Goal: Navigation & Orientation: Find specific page/section

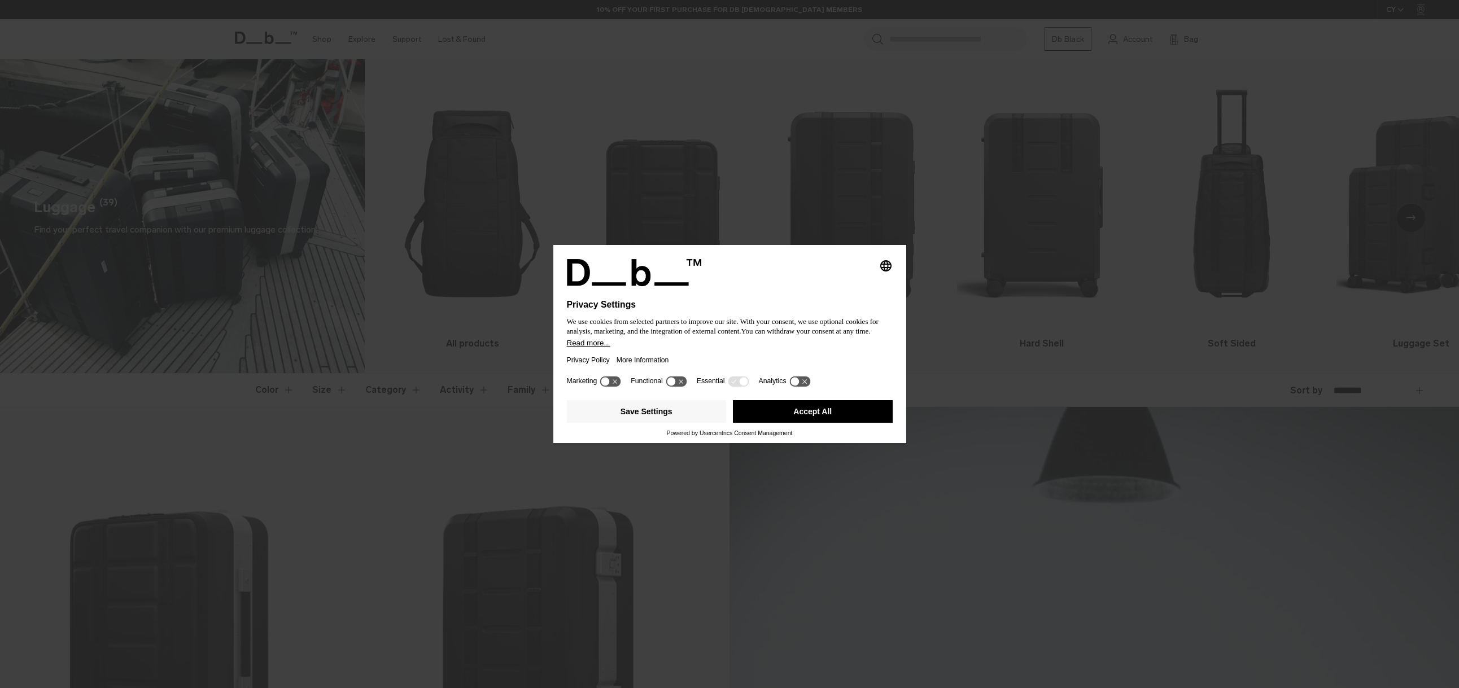
click at [694, 363] on div "Privacy Policy More Information" at bounding box center [730, 360] width 326 height 26
drag, startPoint x: 838, startPoint y: 410, endPoint x: 771, endPoint y: 378, distance: 74.5
click at [837, 410] on button "Accept All" at bounding box center [813, 411] width 160 height 23
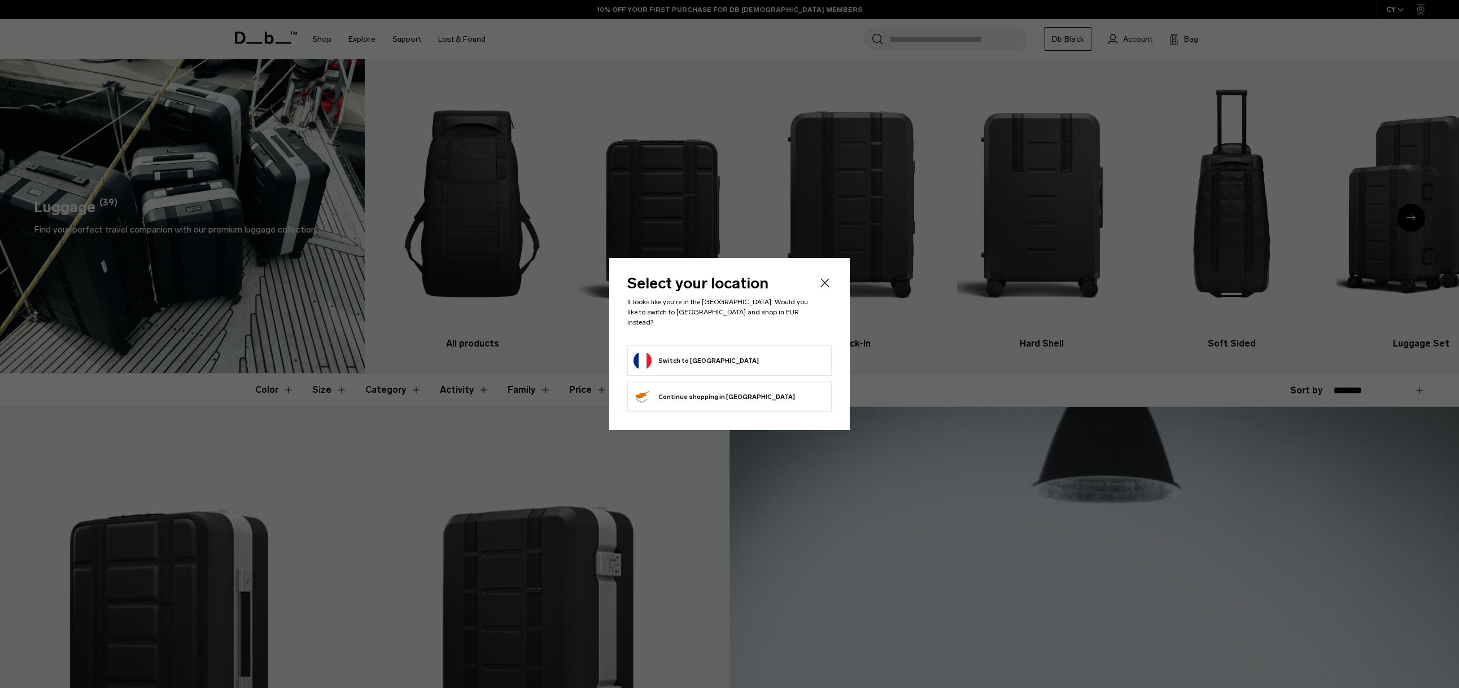
drag, startPoint x: 671, startPoint y: 359, endPoint x: 495, endPoint y: 276, distance: 195.0
click at [667, 357] on button "Switch to France" at bounding box center [696, 361] width 125 height 18
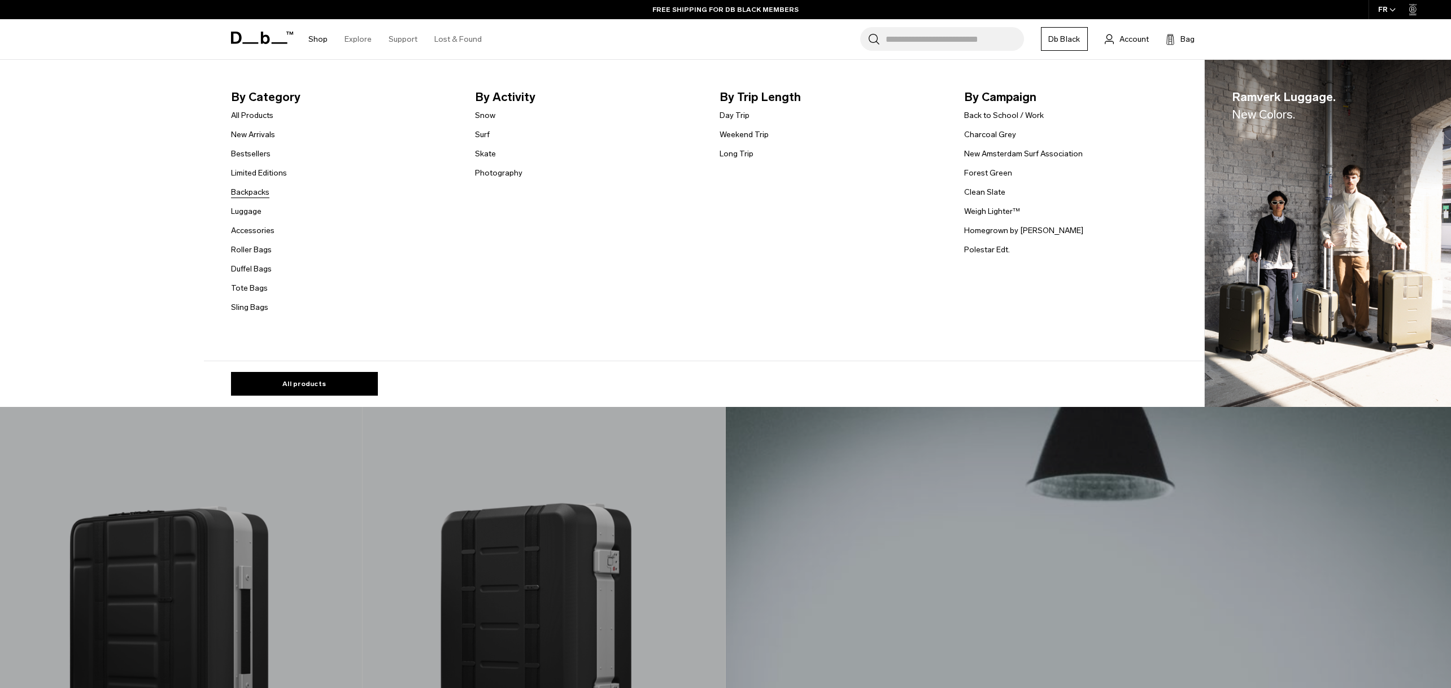
click at [251, 190] on link "Backpacks" at bounding box center [250, 192] width 38 height 12
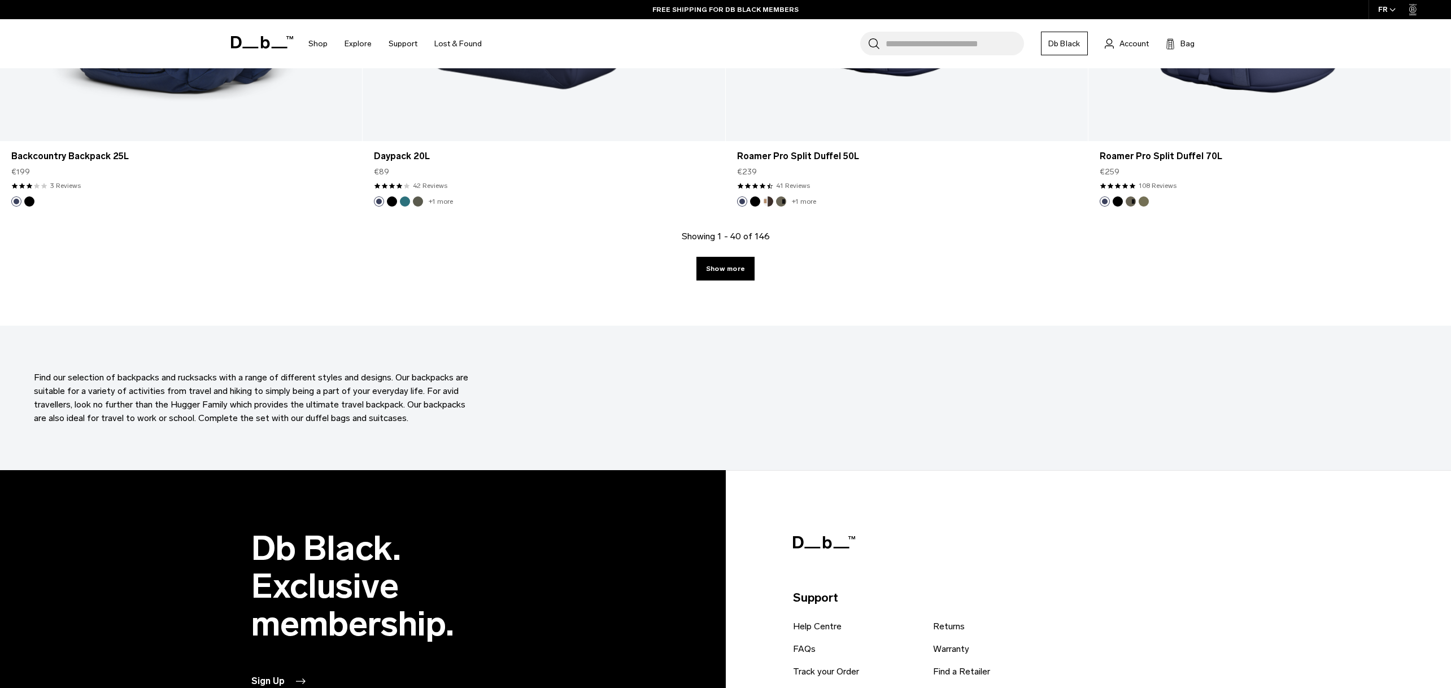
scroll to position [4412, 0]
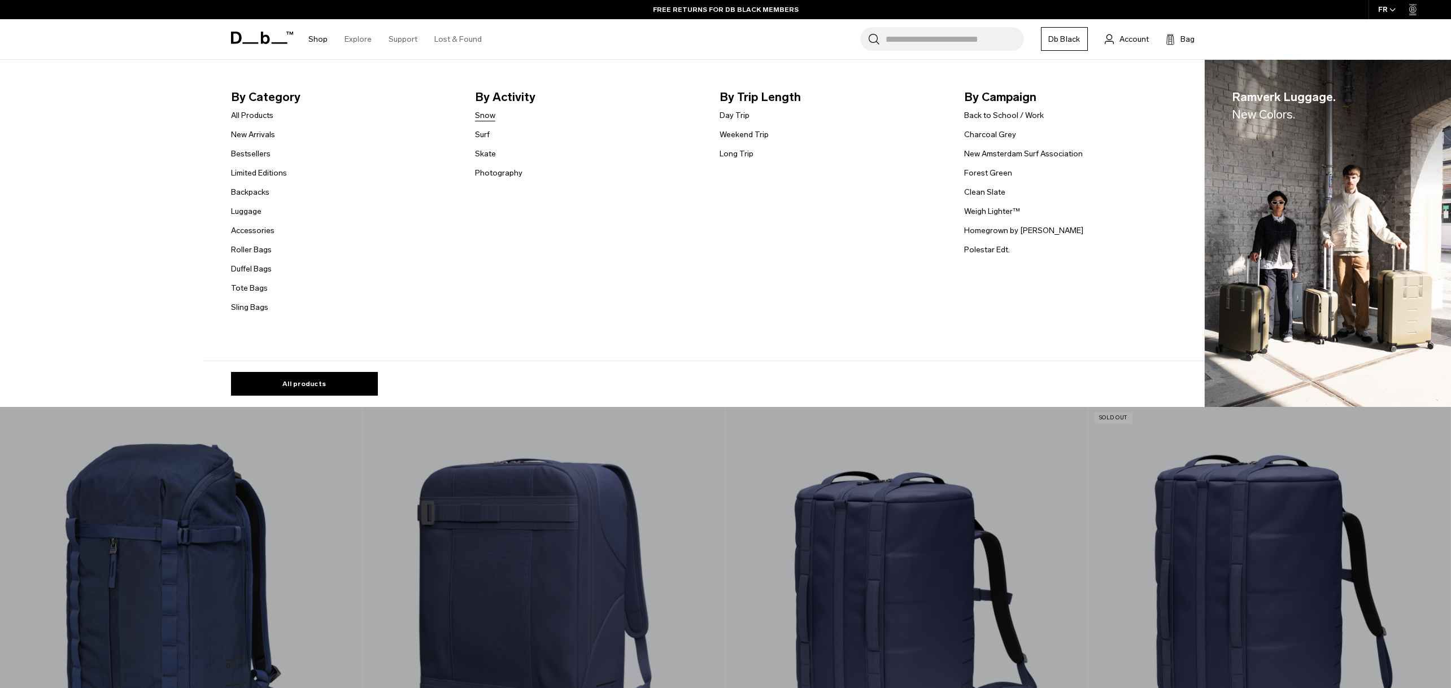
click at [493, 118] on link "Snow" at bounding box center [485, 116] width 20 height 12
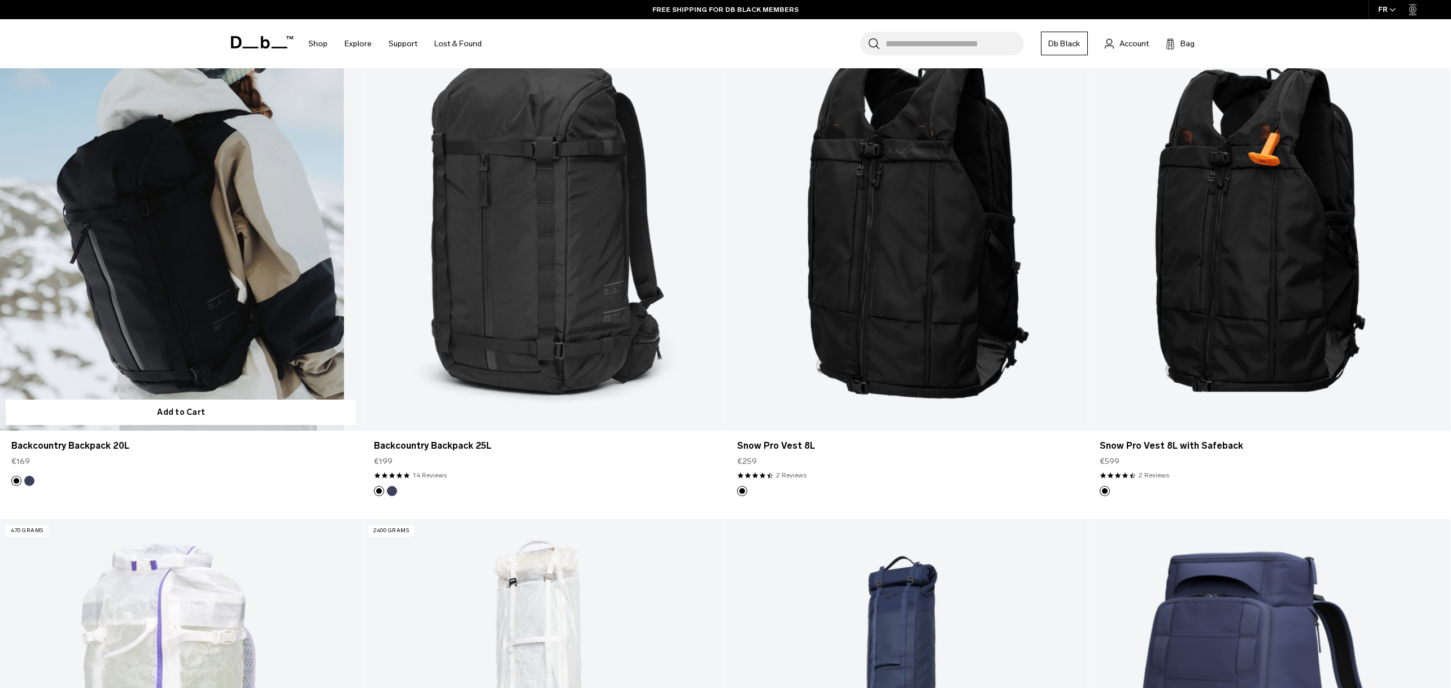
scroll to position [737, 0]
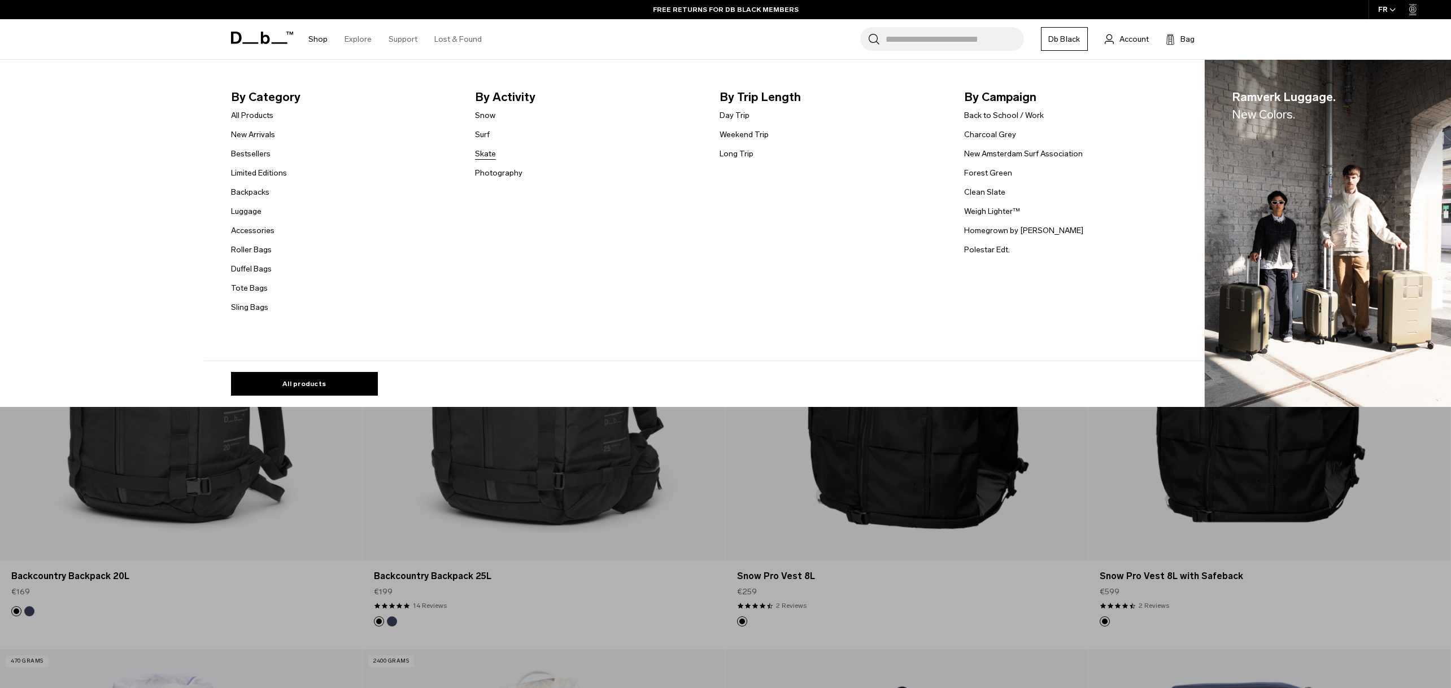
click at [489, 151] on link "Skate" at bounding box center [485, 154] width 21 height 12
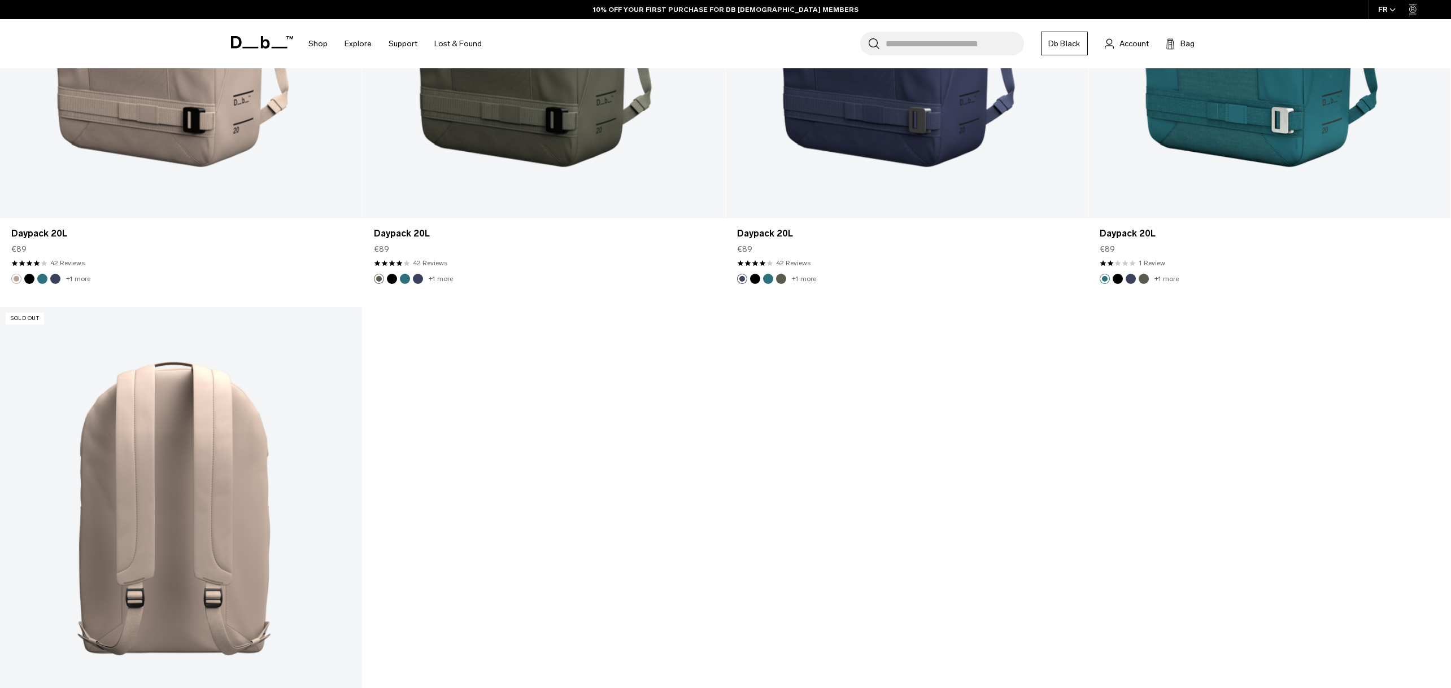
scroll to position [1327, 0]
